Goal: Transaction & Acquisition: Purchase product/service

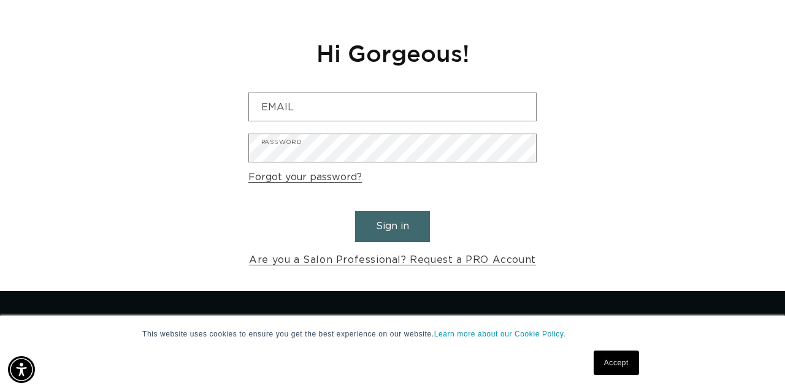
scroll to position [0, 1396]
click at [615, 356] on link "Accept" at bounding box center [616, 363] width 45 height 25
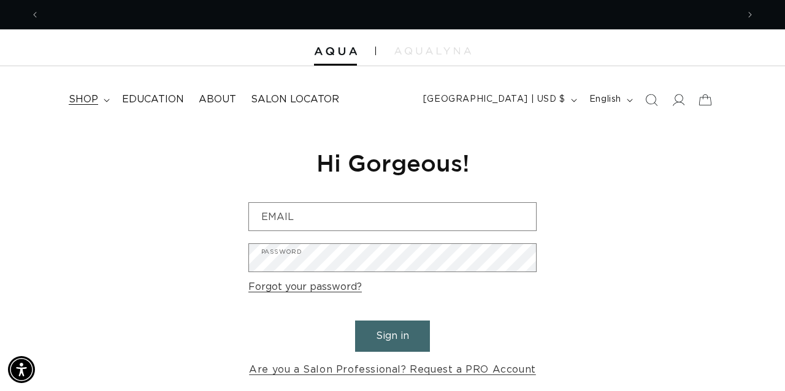
scroll to position [0, 0]
click at [85, 92] on summary "shop" at bounding box center [87, 100] width 53 height 28
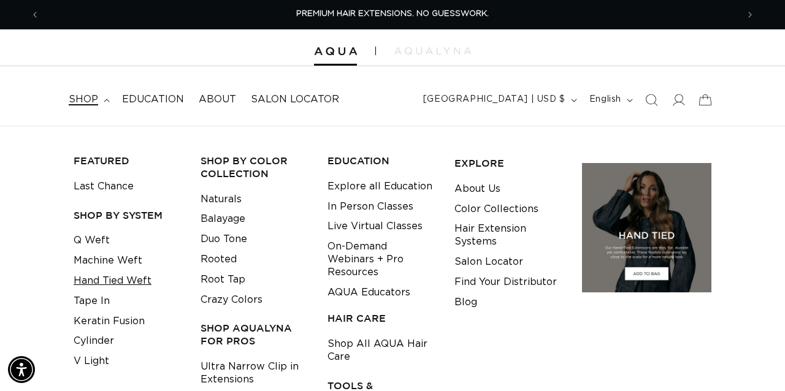
click at [124, 277] on link "Hand Tied Weft" at bounding box center [113, 281] width 78 height 20
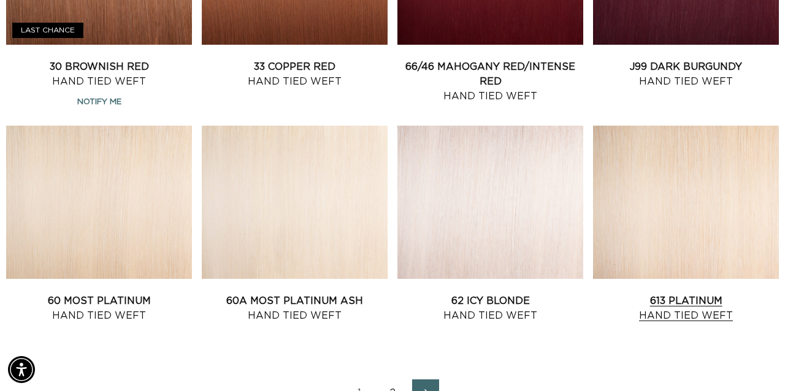
scroll to position [0, 698]
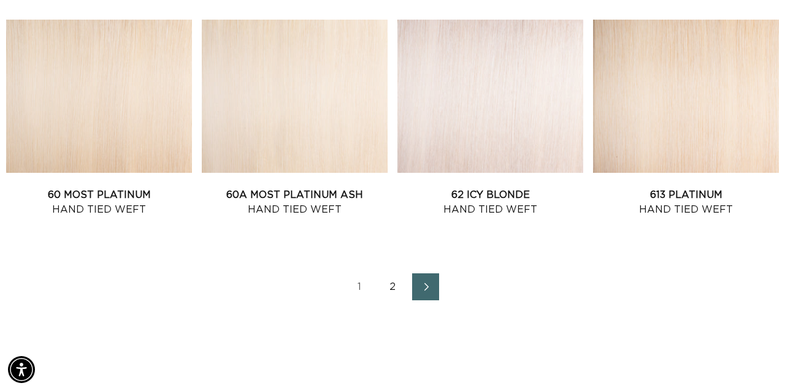
click at [429, 291] on icon "Next page" at bounding box center [426, 287] width 16 height 9
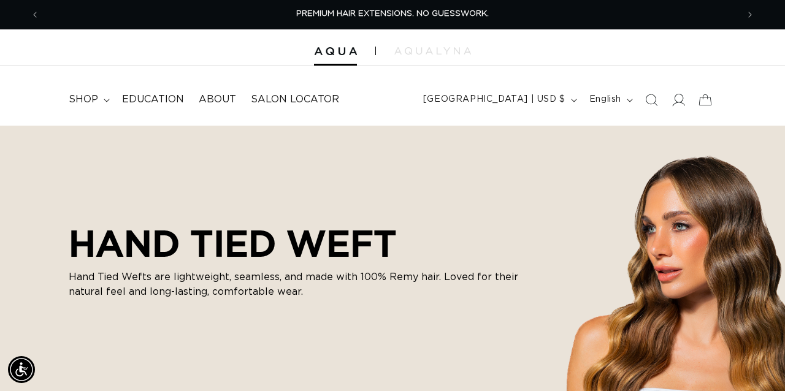
click at [675, 104] on icon at bounding box center [677, 99] width 13 height 13
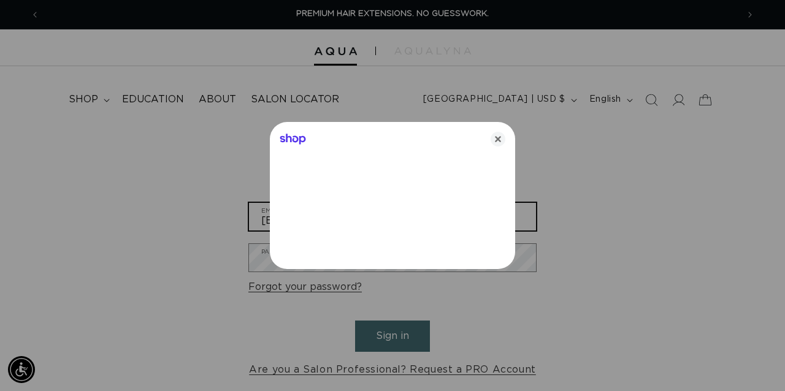
type input "ccastillo98@gmail.com"
click at [495, 144] on icon "Close" at bounding box center [498, 139] width 15 height 15
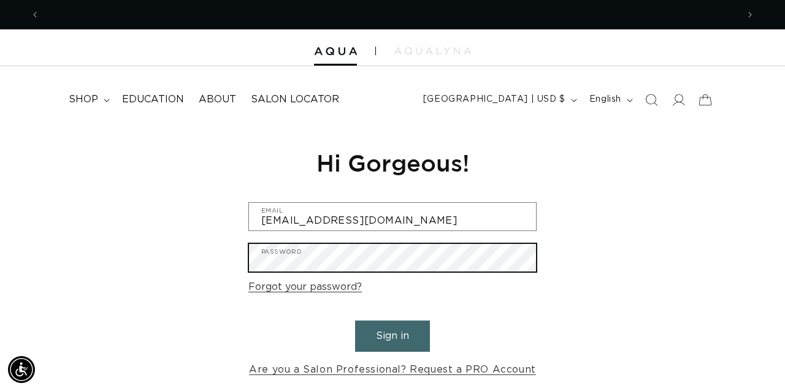
scroll to position [0, 1396]
click at [392, 334] on button "Sign in" at bounding box center [392, 336] width 75 height 31
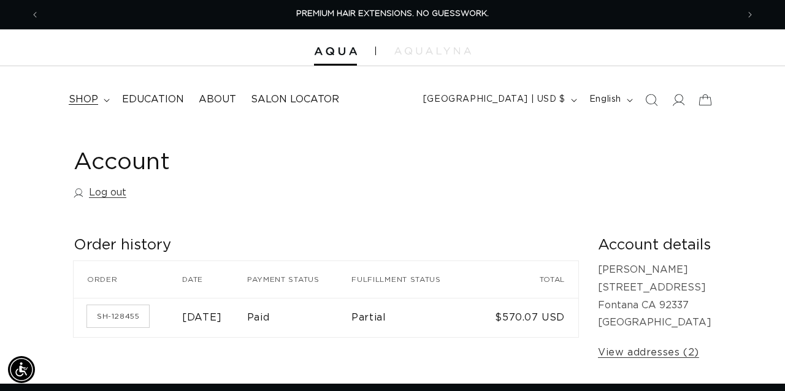
click at [86, 97] on span "shop" at bounding box center [83, 99] width 29 height 13
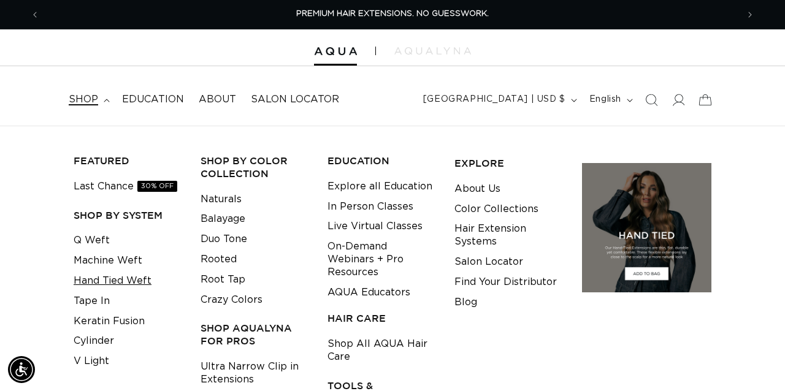
click at [116, 277] on link "Hand Tied Weft" at bounding box center [113, 281] width 78 height 20
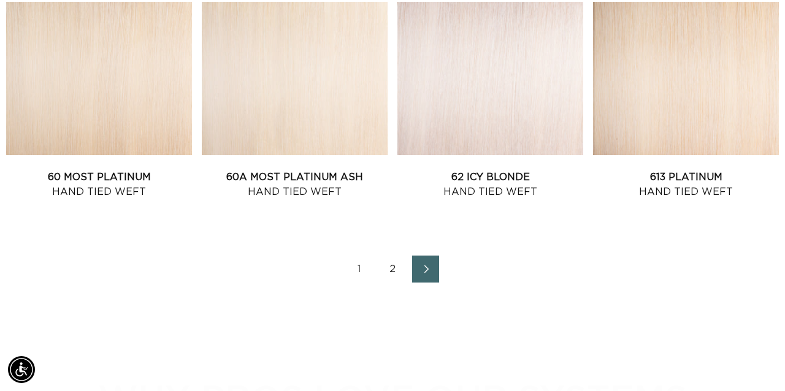
click at [419, 273] on icon "Next page" at bounding box center [426, 269] width 16 height 9
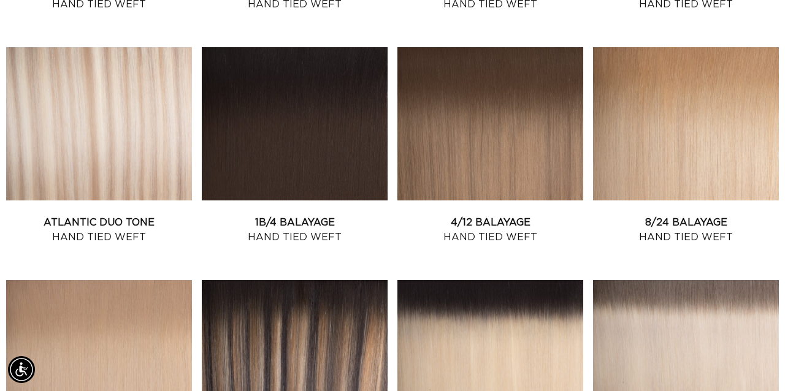
scroll to position [673, 1]
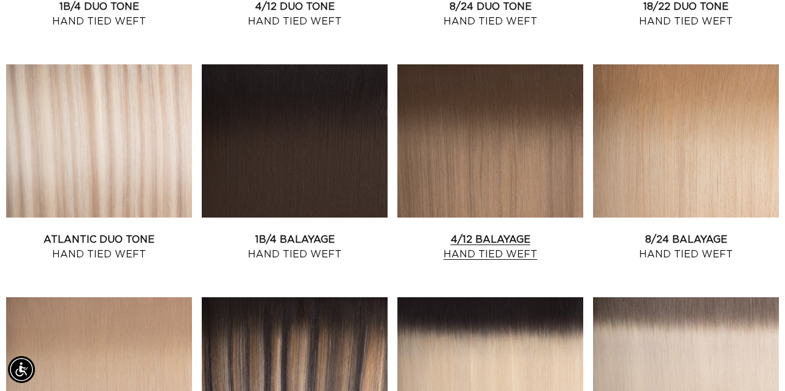
click at [484, 232] on link "4/12 Balayage Hand Tied Weft" at bounding box center [490, 246] width 186 height 29
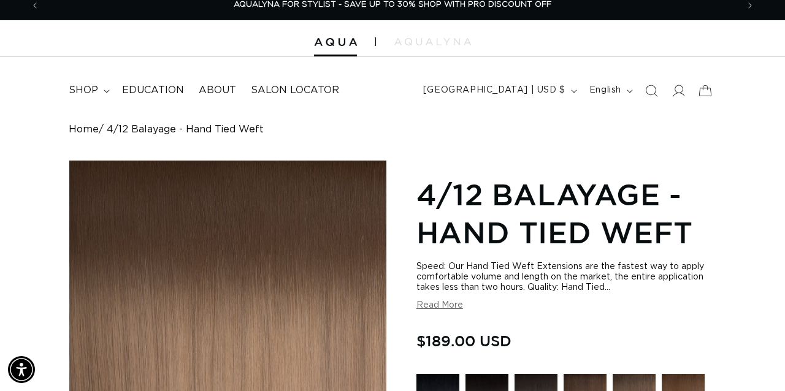
scroll to position [9, 0]
click at [84, 91] on span "shop" at bounding box center [83, 90] width 29 height 13
click at [87, 90] on summary "shop" at bounding box center [87, 91] width 53 height 28
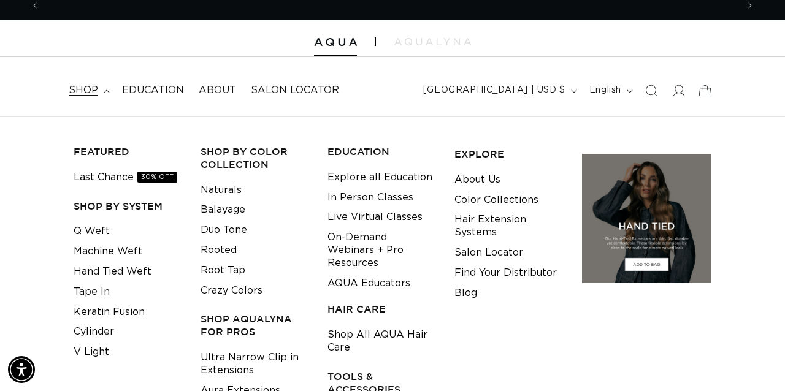
scroll to position [0, 698]
click at [124, 247] on link "Machine Weft" at bounding box center [108, 252] width 69 height 20
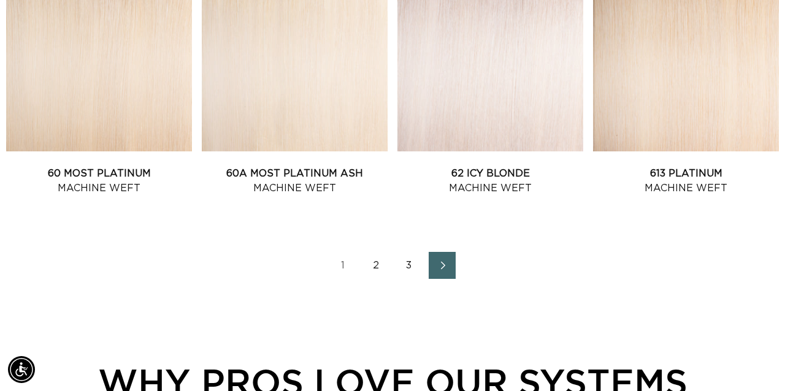
click at [440, 270] on icon "Next page" at bounding box center [443, 265] width 16 height 9
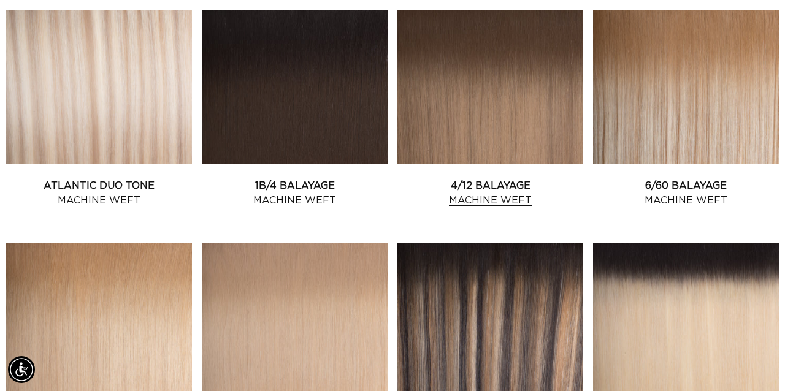
click at [451, 178] on link "4/12 Balayage Machine Weft" at bounding box center [490, 192] width 186 height 29
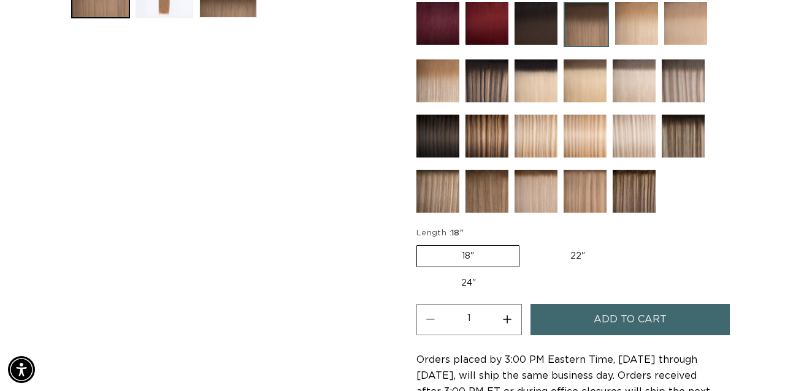
scroll to position [0, 698]
click at [563, 246] on label "22" Variant sold out or unavailable" at bounding box center [578, 256] width 104 height 21
click at [526, 243] on input "22" Variant sold out or unavailable" at bounding box center [526, 243] width 1 height 1
radio input "true"
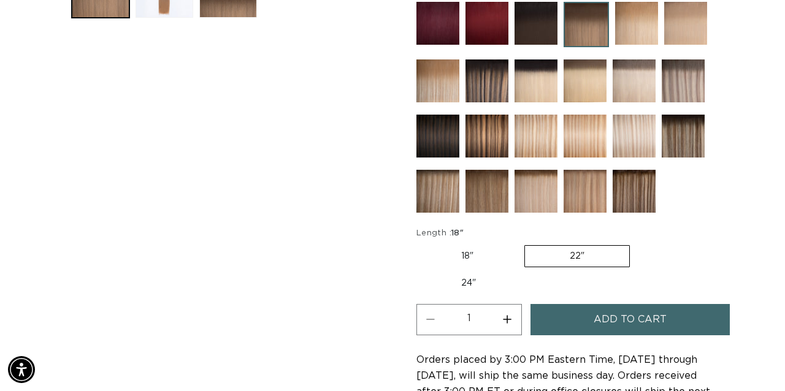
scroll to position [0, 1396]
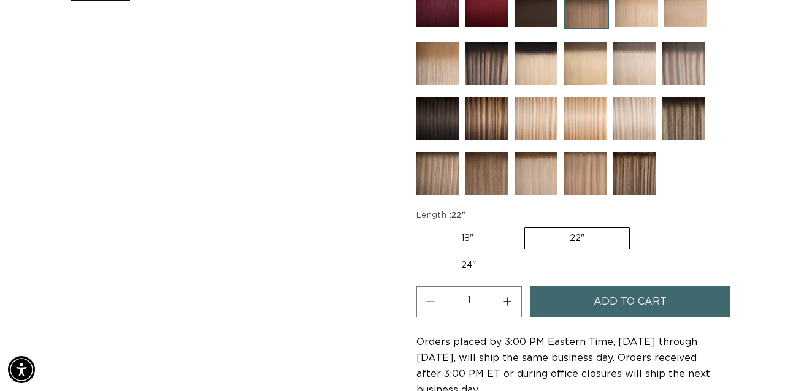
click at [636, 289] on span "Add to cart" at bounding box center [630, 301] width 73 height 31
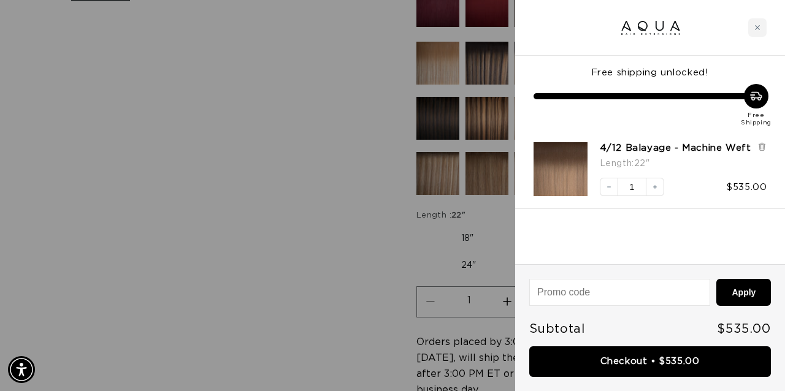
scroll to position [0, 1396]
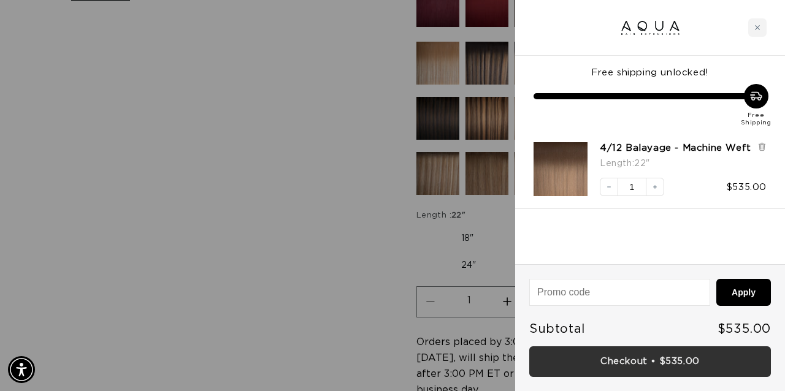
click at [673, 363] on link "Checkout • $535.00" at bounding box center [650, 361] width 242 height 31
